Goal: Information Seeking & Learning: Understand process/instructions

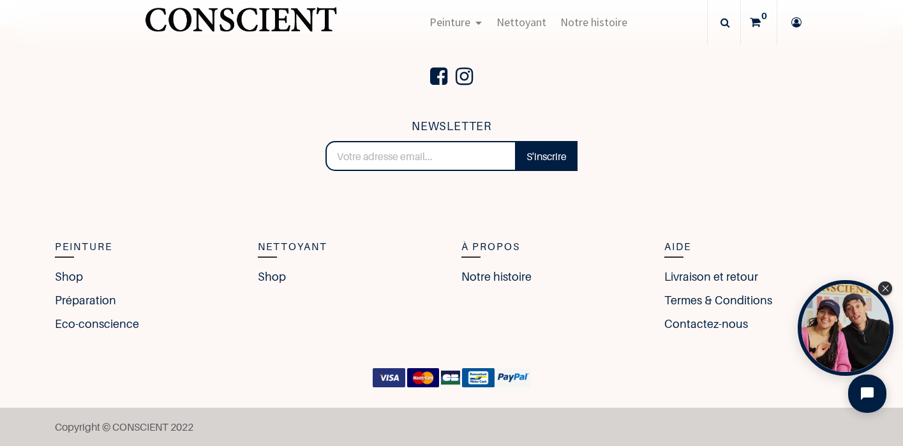
scroll to position [676, 0]
click at [722, 274] on link "Livraison et retour" at bounding box center [714, 277] width 100 height 17
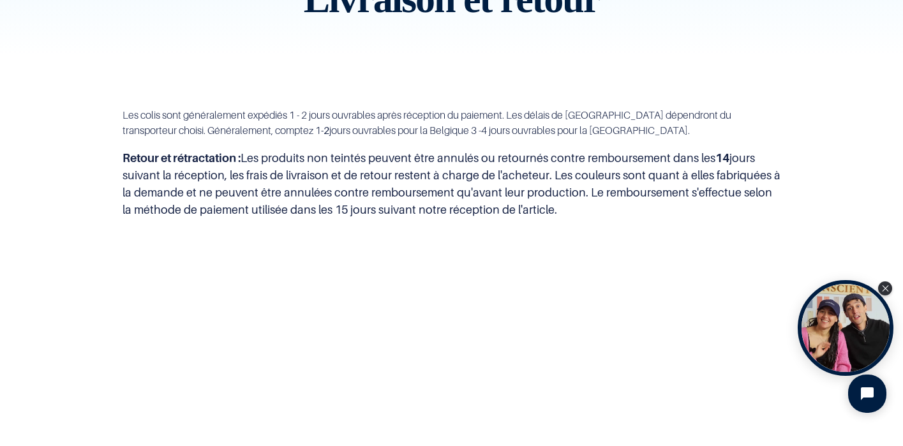
scroll to position [85, 0]
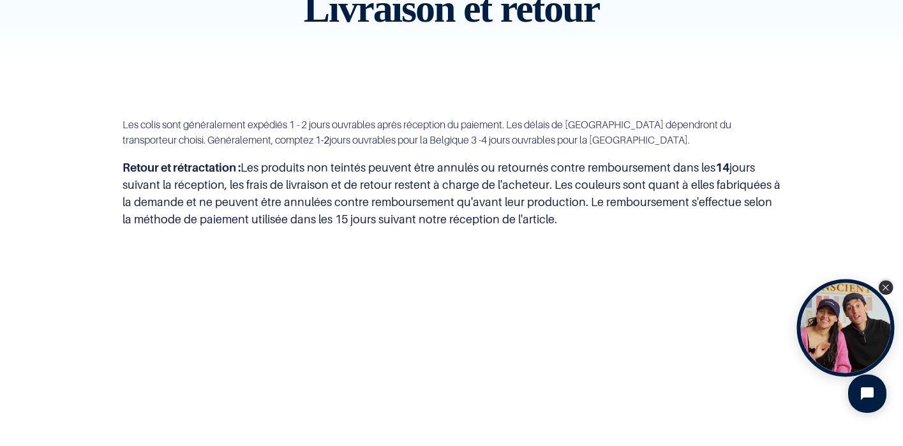
click at [882, 291] on div "Close Tolstoy widget" at bounding box center [886, 288] width 14 height 14
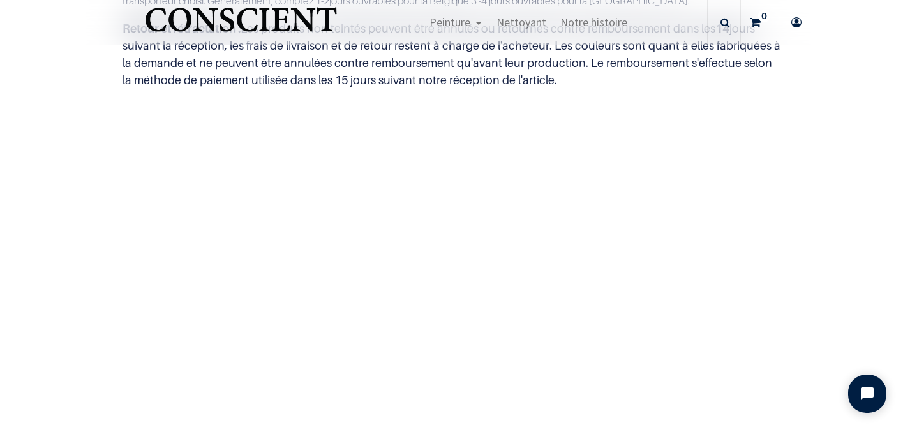
scroll to position [0, 0]
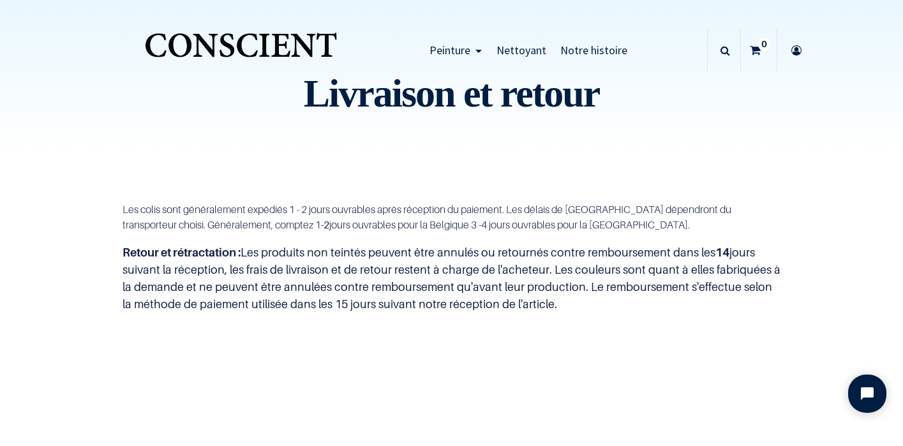
click at [757, 50] on icon at bounding box center [755, 50] width 11 height 45
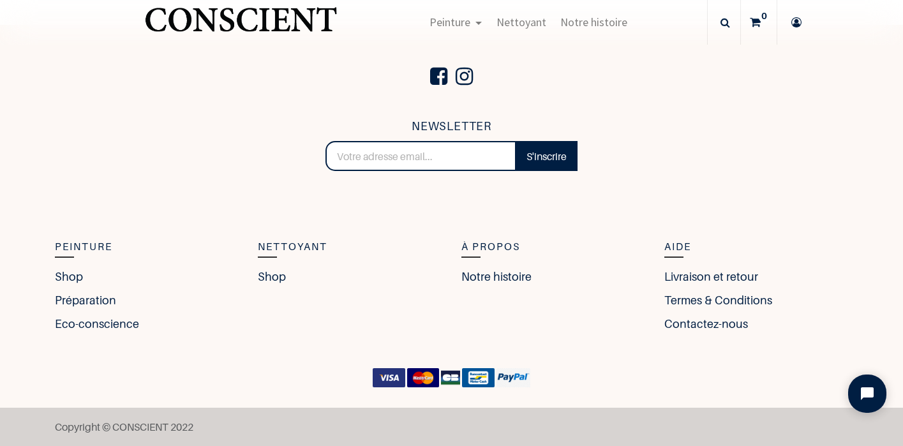
scroll to position [676, 0]
click at [713, 325] on link "Contactez-nous" at bounding box center [709, 324] width 90 height 17
